Goal: Complete application form

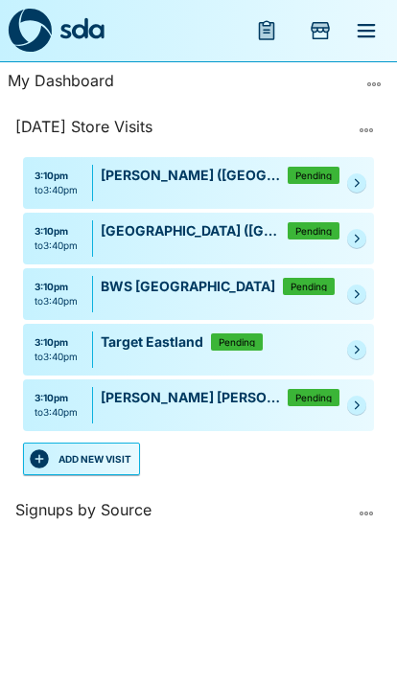
click at [368, 395] on div "3:10pm to 3:40pm [PERSON_NAME][GEOGRAPHIC_DATA][PERSON_NAME] ([GEOGRAPHIC_DATA]…" at bounding box center [198, 405] width 351 height 52
click at [347, 391] on div "3:10pm to 3:40pm [PERSON_NAME][GEOGRAPHIC_DATA][PERSON_NAME] ([GEOGRAPHIC_DATA]…" at bounding box center [198, 405] width 351 height 52
click at [359, 396] on link at bounding box center [356, 405] width 19 height 19
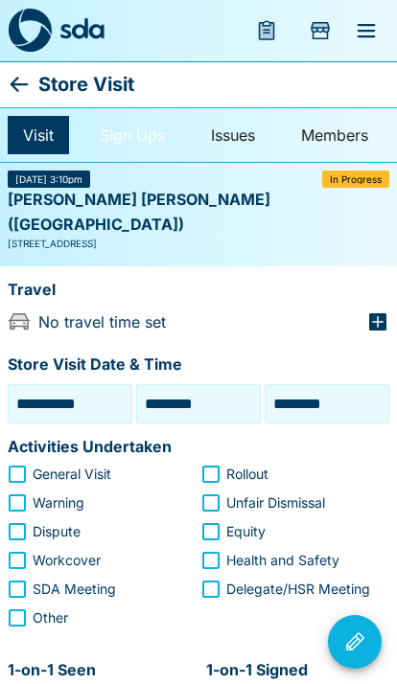
click at [133, 133] on link "Sign Ups" at bounding box center [132, 135] width 96 height 38
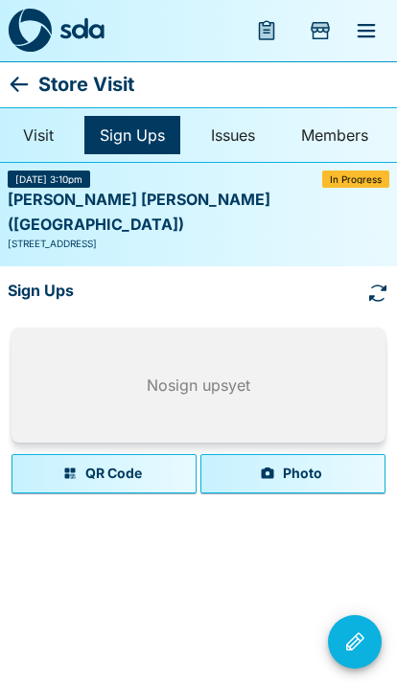
click at [280, 454] on button "Photo" at bounding box center [292, 473] width 185 height 38
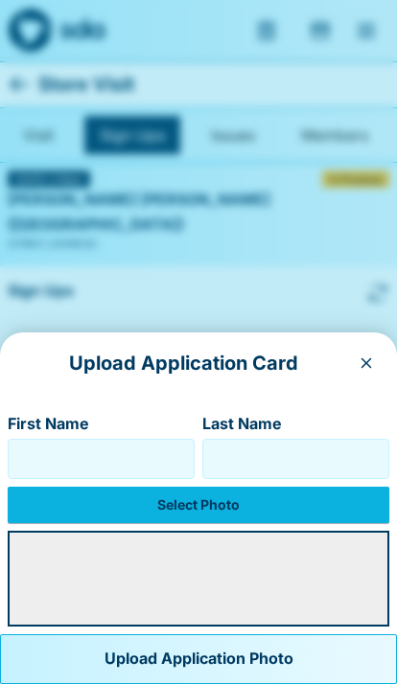
click at [172, 449] on input "First Name" at bounding box center [101, 459] width 170 height 31
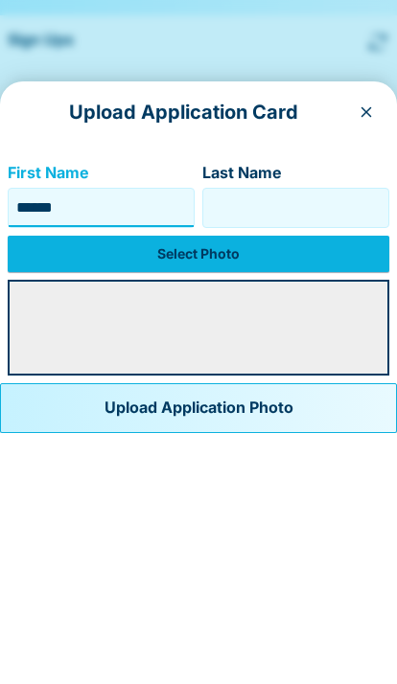
type input "******"
click at [163, 487] on label "Select Photo" at bounding box center [198, 505] width 381 height 36
click at [0, 0] on input "Select Photo" at bounding box center [0, 0] width 0 height 0
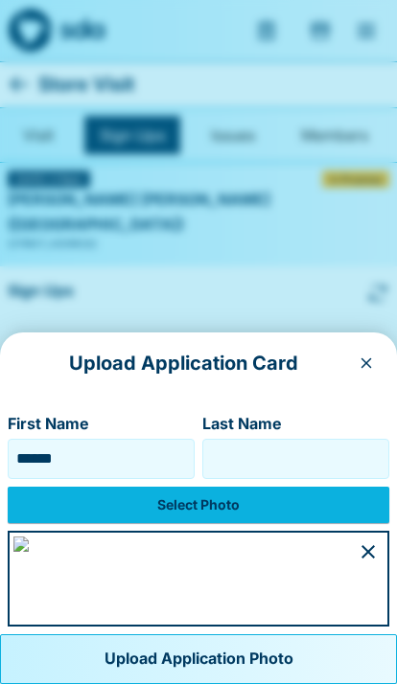
click at [336, 444] on input "Last Name" at bounding box center [296, 459] width 170 height 31
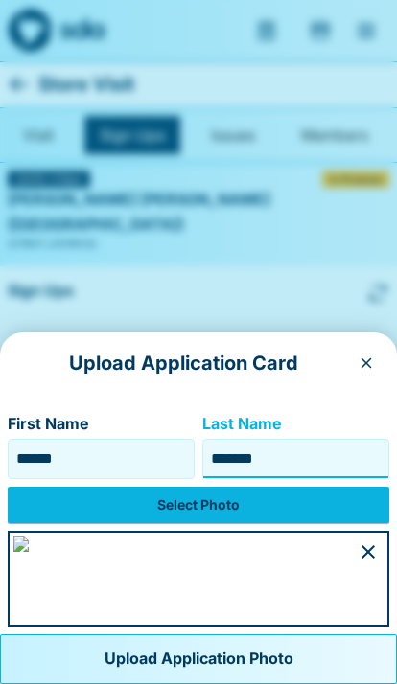
type input "*******"
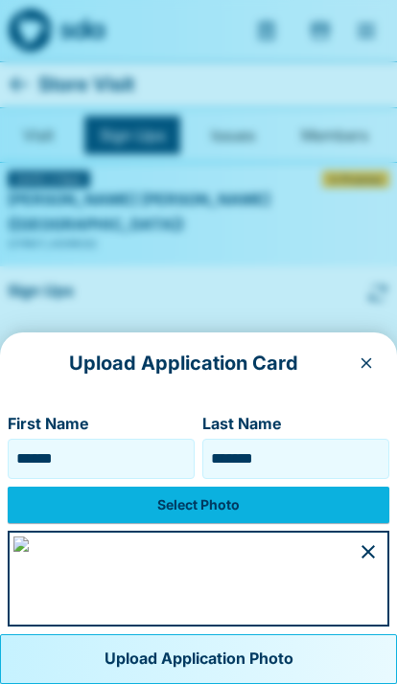
scroll to position [138, 0]
click at [257, 647] on button "Upload Application Photo" at bounding box center [198, 659] width 397 height 50
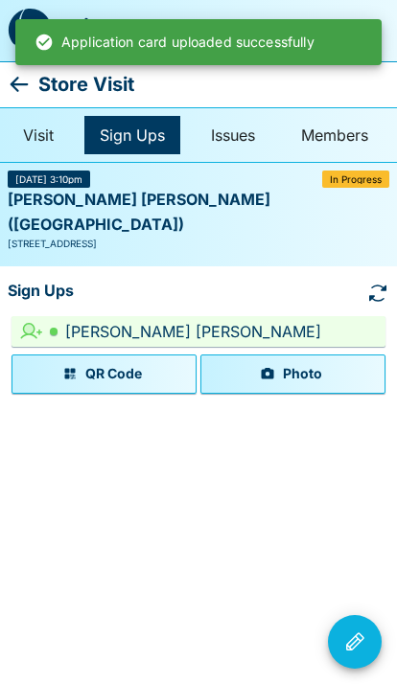
click at [264, 366] on icon "button" at bounding box center [267, 373] width 15 height 15
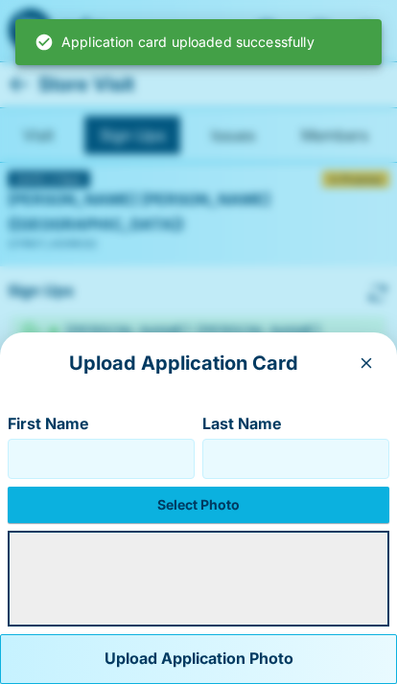
click at [131, 504] on label "Select Photo" at bounding box center [198, 505] width 381 height 36
click at [0, 0] on input "Select Photo" at bounding box center [0, 0] width 0 height 0
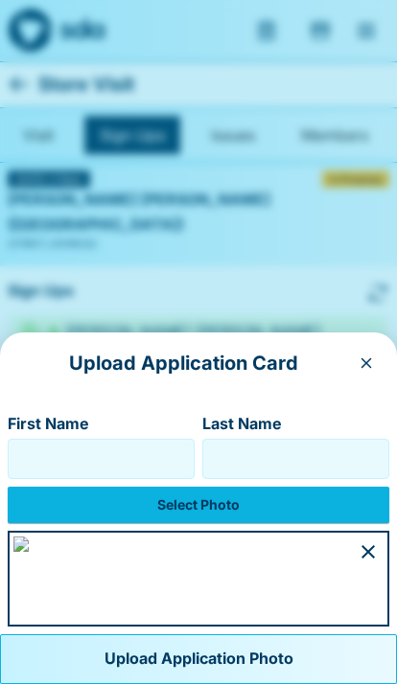
click at [68, 444] on input "First Name" at bounding box center [101, 459] width 170 height 31
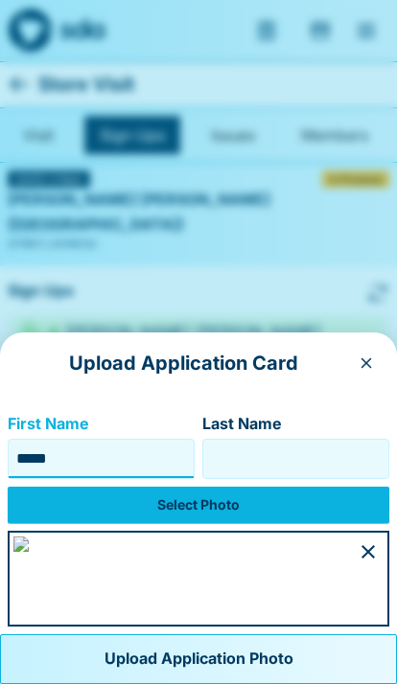
type input "*****"
click at [328, 444] on input "Last Name" at bounding box center [296, 459] width 170 height 31
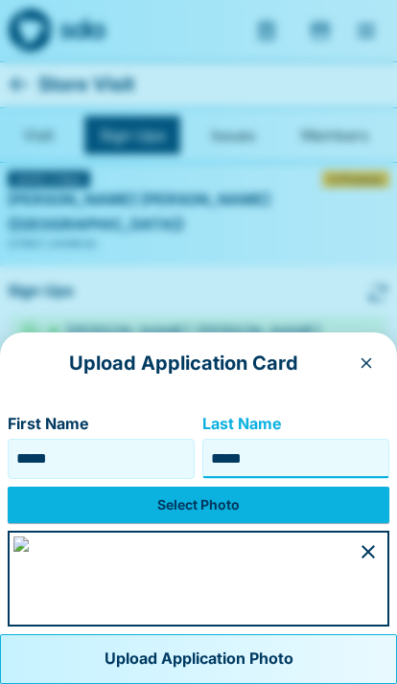
type input "*****"
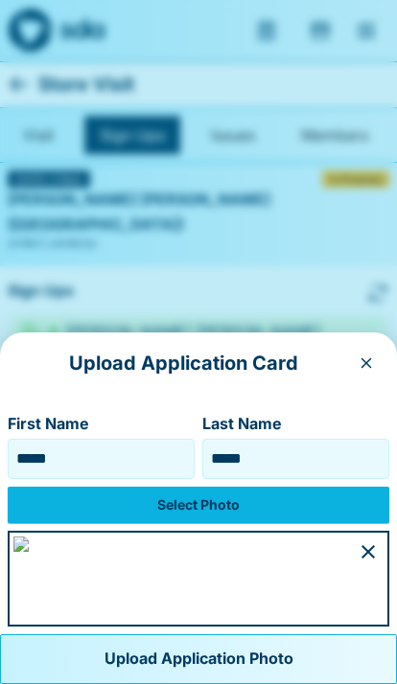
scroll to position [160, 0]
click at [270, 652] on button "Upload Application Photo" at bounding box center [198, 659] width 397 height 50
